Goal: Information Seeking & Learning: Learn about a topic

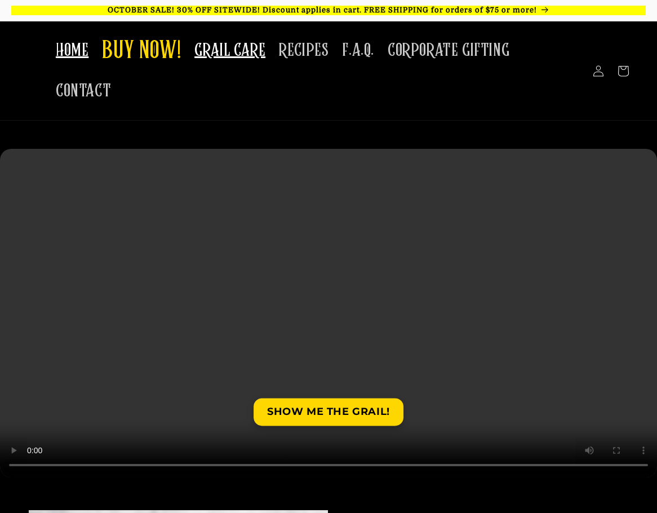
click at [265, 45] on span "GRAIL CARE" at bounding box center [229, 50] width 71 height 22
click at [181, 44] on span "BUY NOW!" at bounding box center [141, 51] width 79 height 31
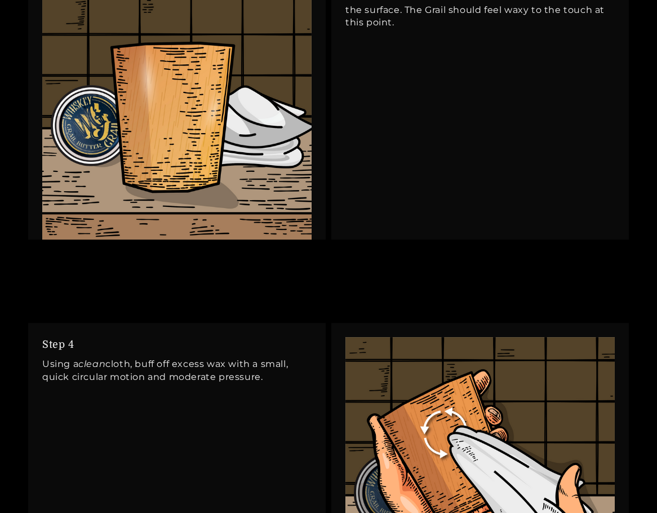
scroll to position [1915, 0]
